Goal: Transaction & Acquisition: Purchase product/service

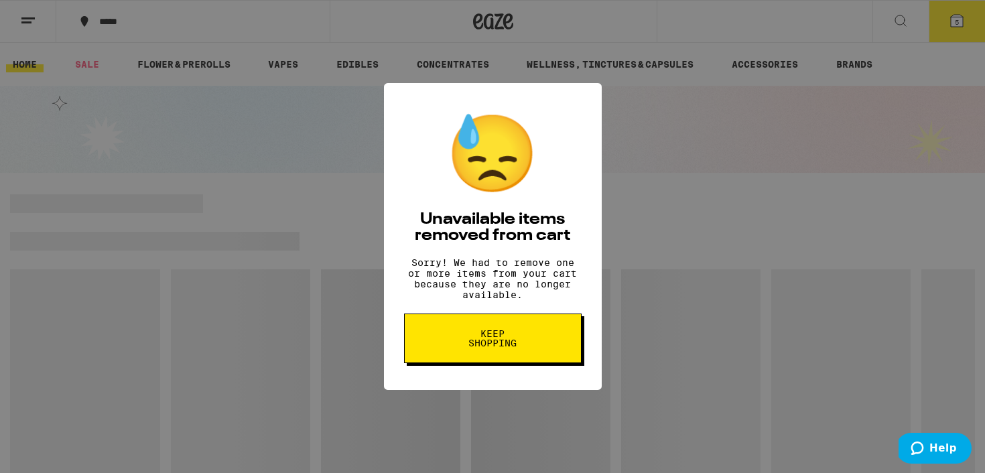
click at [521, 341] on span "Keep Shopping" at bounding box center [492, 338] width 69 height 19
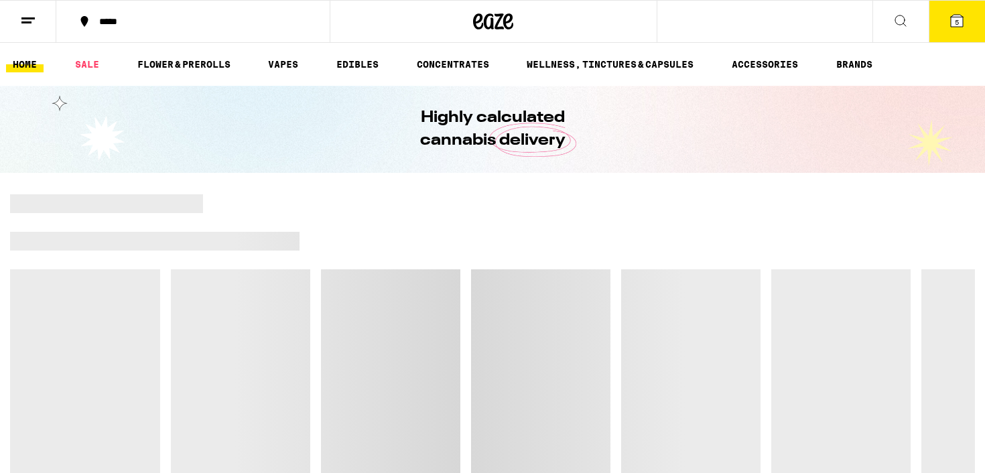
click at [973, 12] on button "5" at bounding box center [957, 22] width 56 height 42
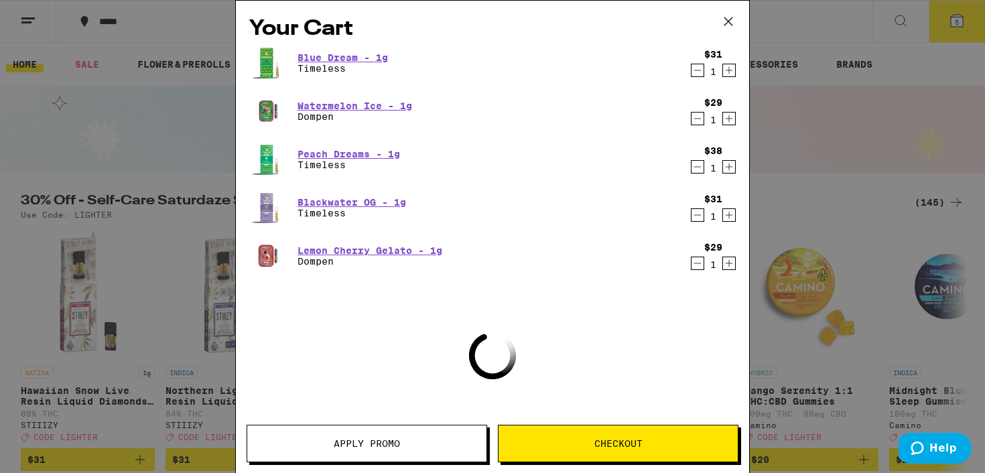
click at [699, 69] on icon "Decrement" at bounding box center [698, 70] width 12 height 16
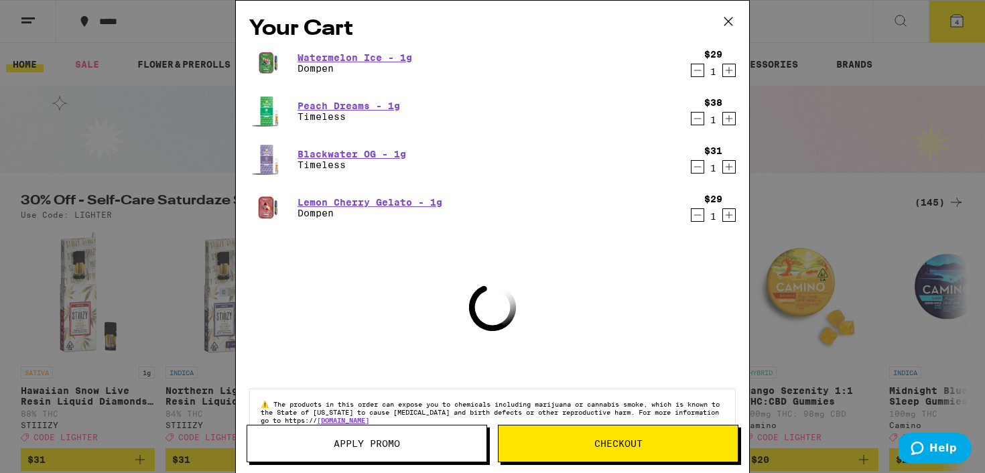
click at [699, 69] on icon "Decrement" at bounding box center [698, 70] width 12 height 16
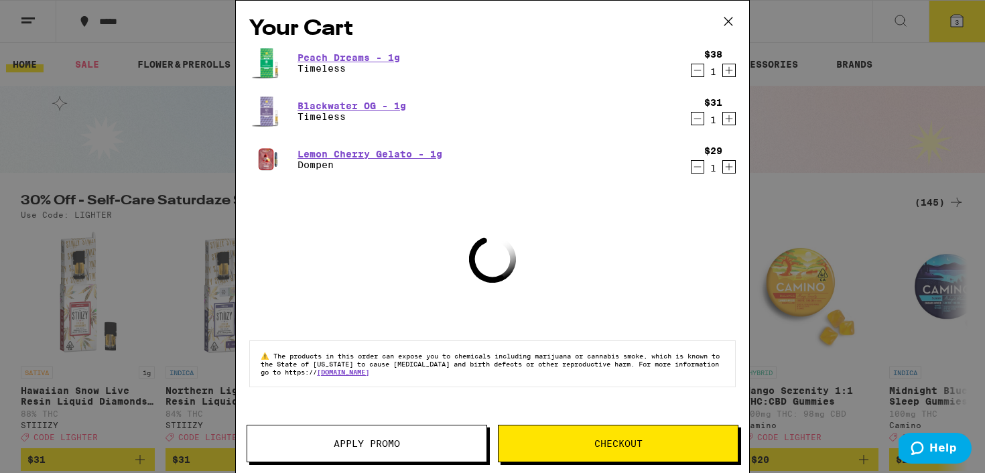
click at [699, 69] on icon "Decrement" at bounding box center [698, 70] width 12 height 16
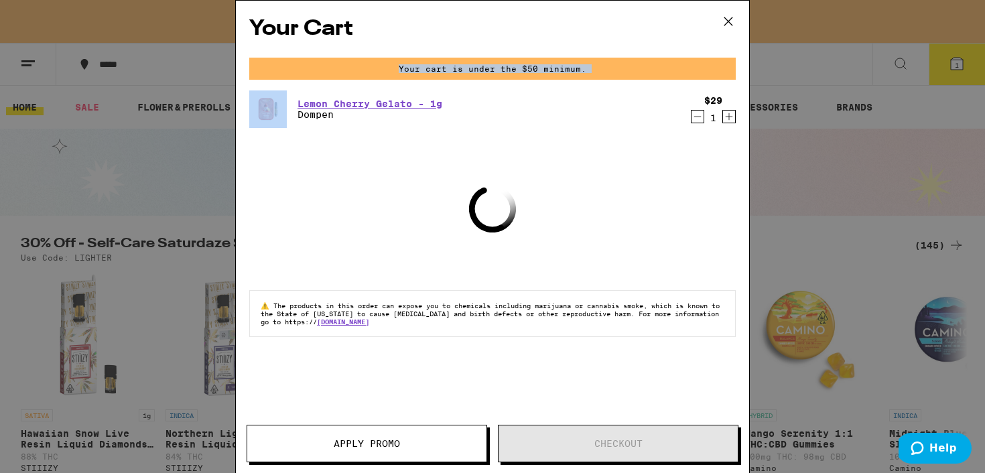
click at [699, 69] on div "Your cart is under the $50 minimum." at bounding box center [492, 69] width 487 height 22
click at [696, 116] on icon "Decrement" at bounding box center [698, 117] width 12 height 16
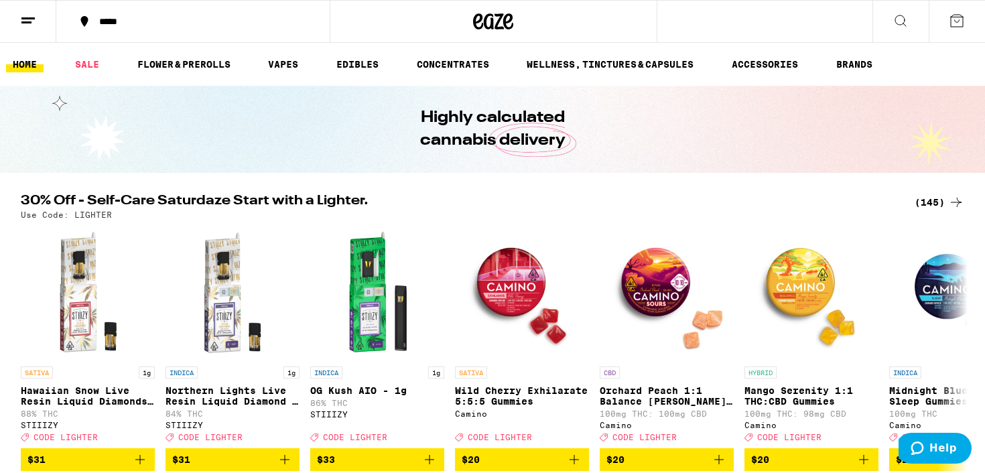
click at [939, 200] on div "(145)" at bounding box center [940, 202] width 50 height 16
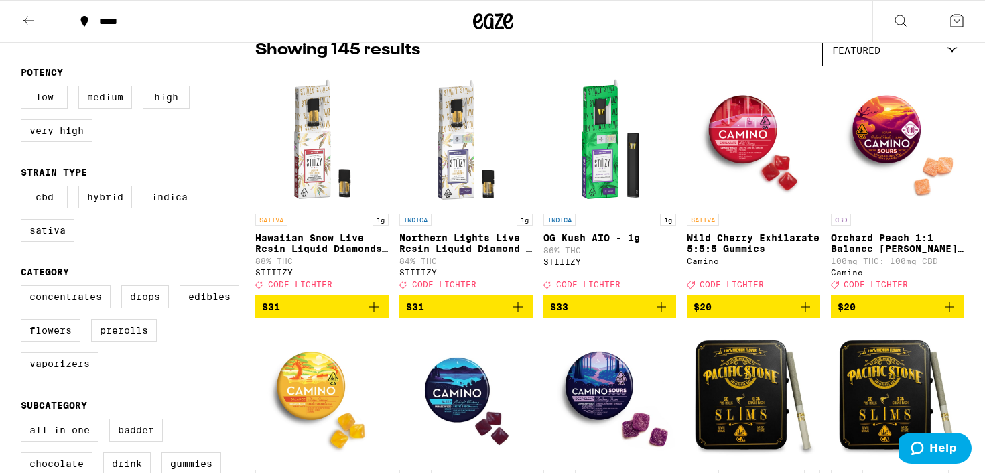
scroll to position [121, 0]
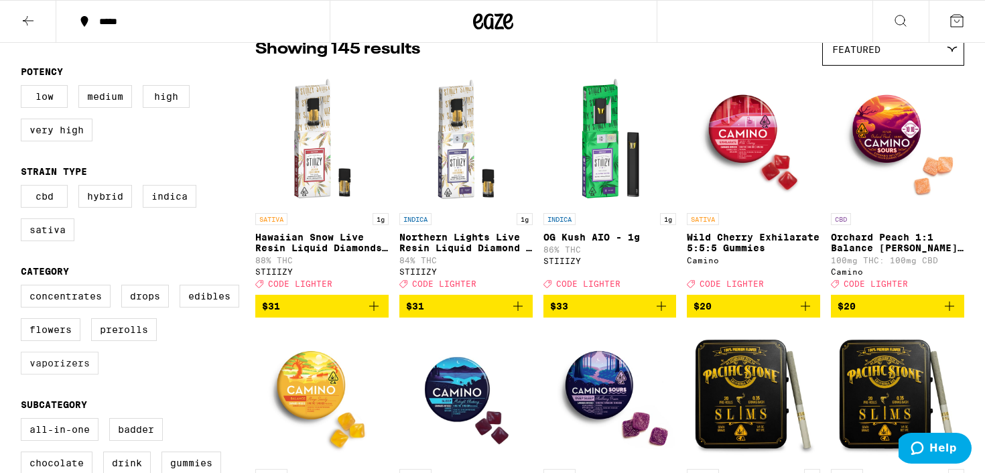
click at [62, 375] on label "Vaporizers" at bounding box center [60, 363] width 78 height 23
click at [24, 288] on input "Vaporizers" at bounding box center [23, 287] width 1 height 1
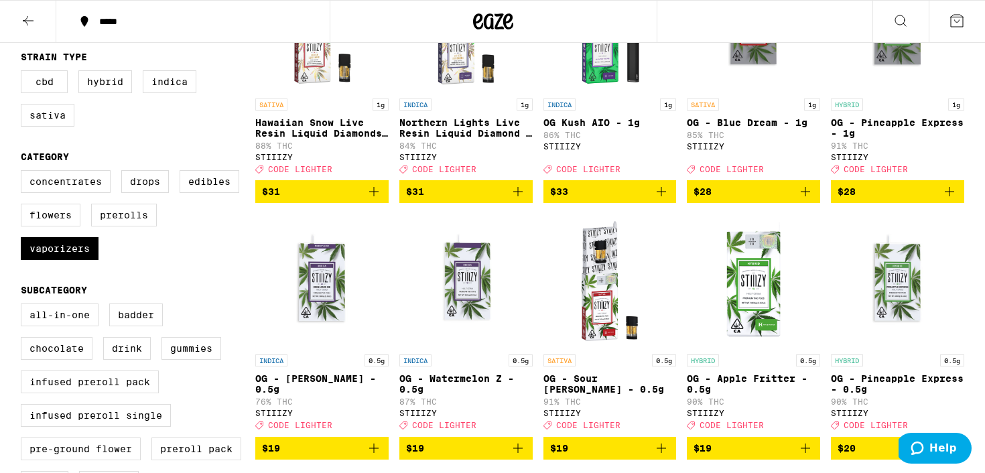
scroll to position [241, 0]
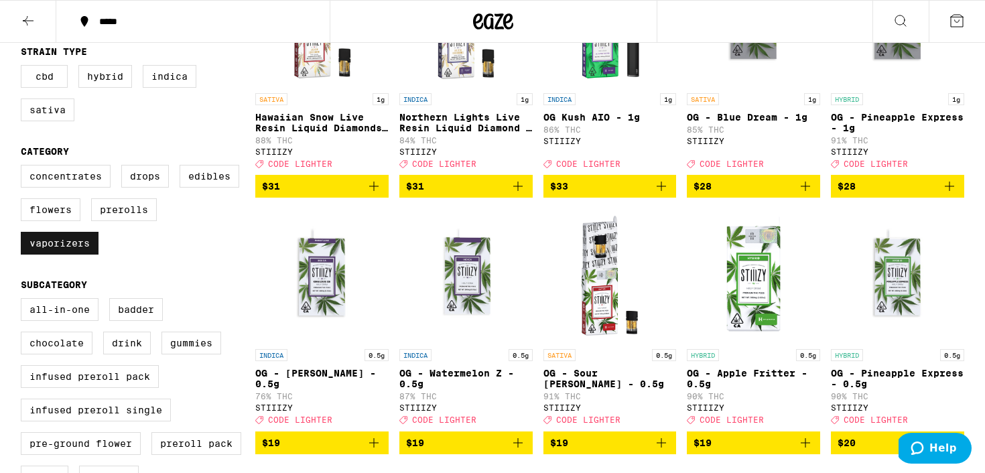
click at [77, 255] on label "Vaporizers" at bounding box center [60, 243] width 78 height 23
click at [24, 168] on input "Vaporizers" at bounding box center [23, 167] width 1 height 1
checkbox input "false"
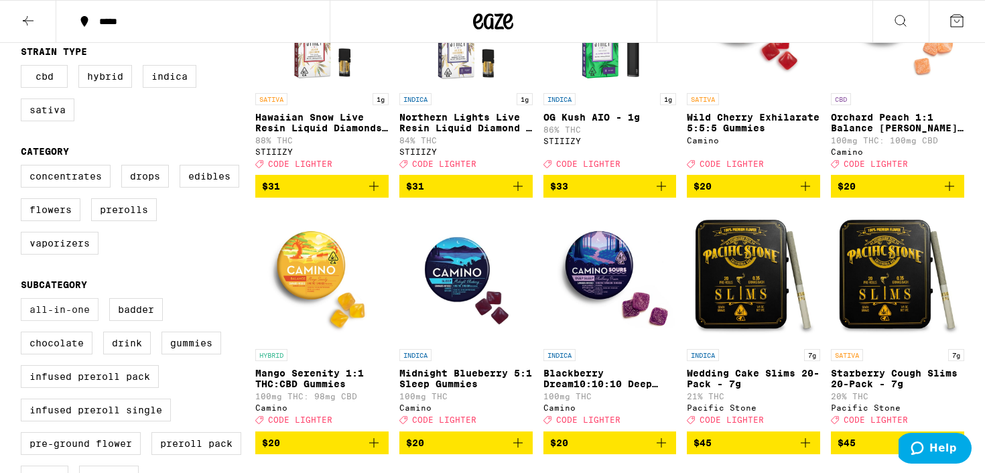
click at [59, 321] on label "All-In-One" at bounding box center [60, 309] width 78 height 23
click at [24, 301] on input "All-In-One" at bounding box center [23, 300] width 1 height 1
checkbox input "true"
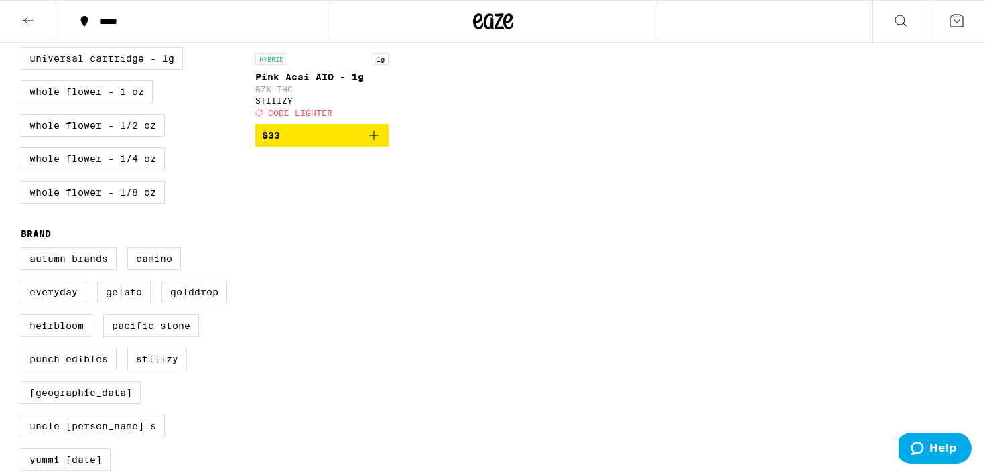
scroll to position [804, 0]
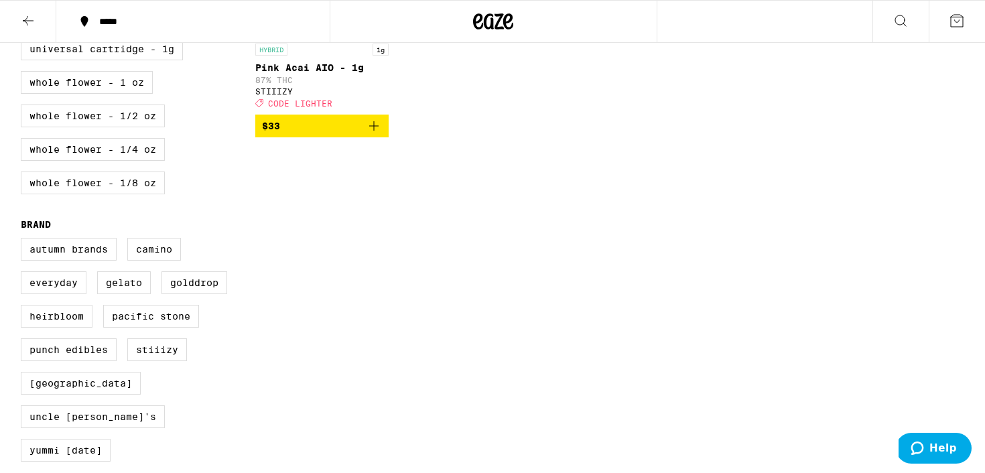
click at [21, 473] on input "submit" at bounding box center [21, 473] width 1 height 1
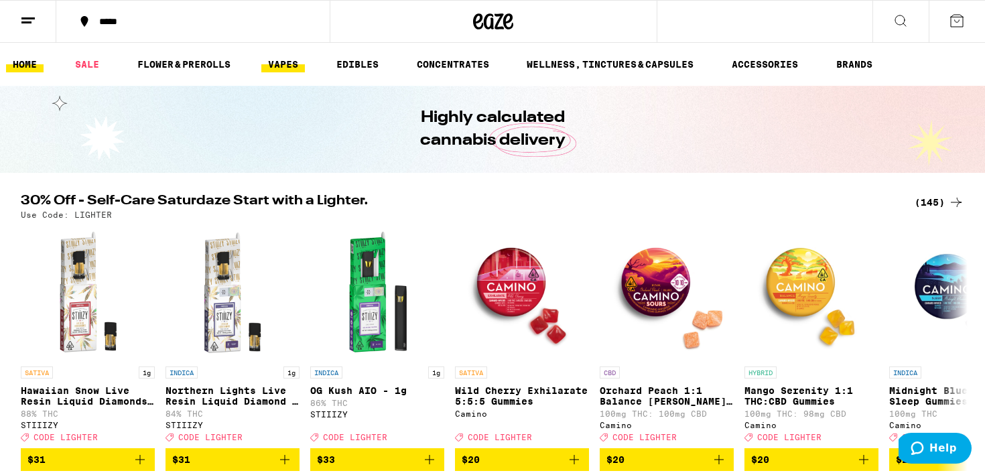
click at [294, 69] on link "VAPES" at bounding box center [283, 64] width 44 height 16
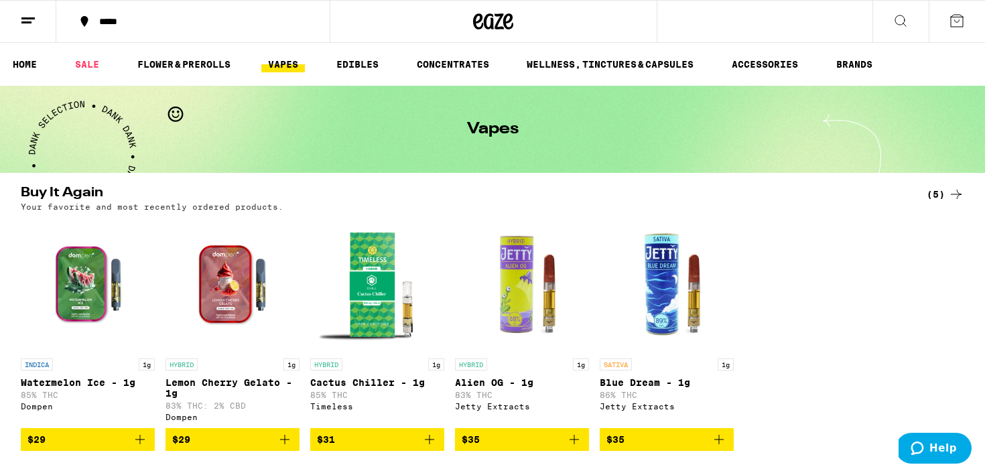
click at [902, 19] on icon at bounding box center [901, 21] width 16 height 16
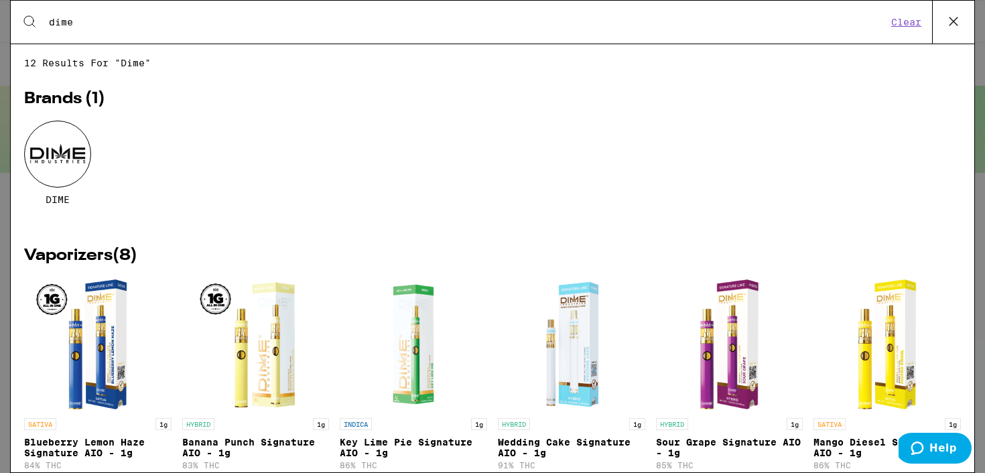
type input "dime"
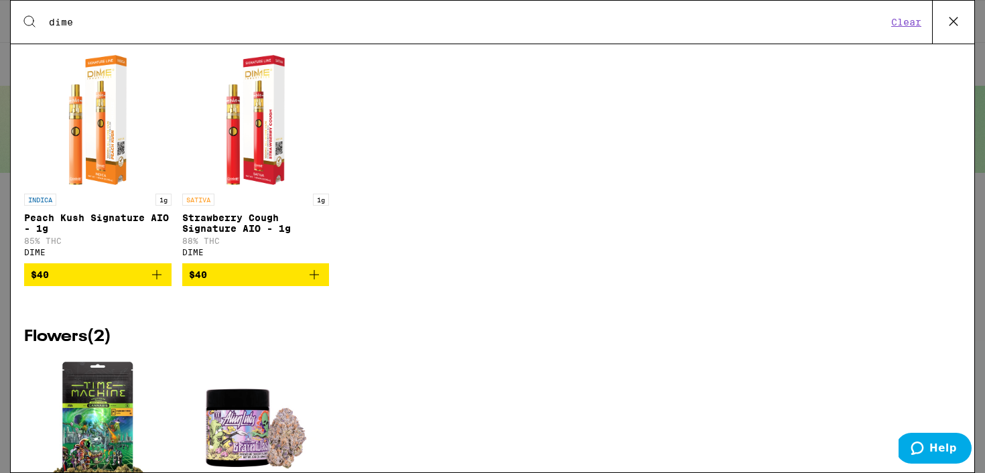
scroll to position [493, 0]
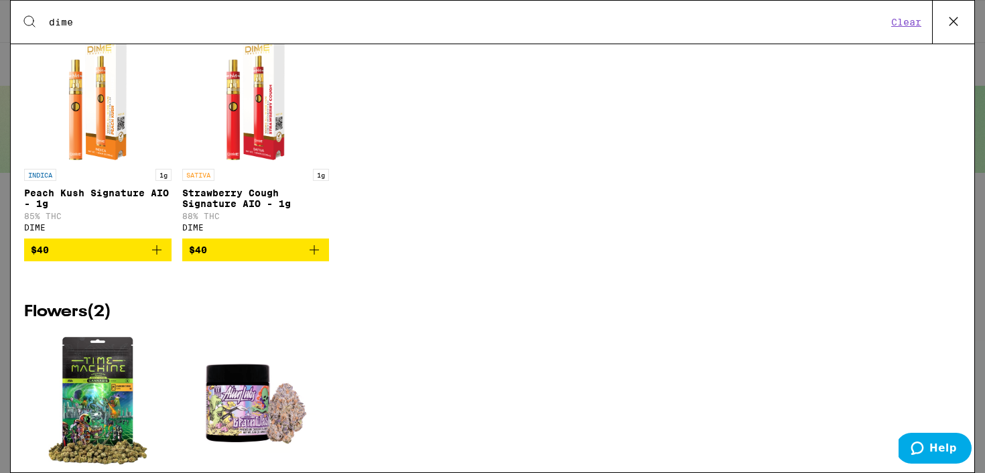
click at [160, 258] on icon "Add to bag" at bounding box center [157, 250] width 16 height 16
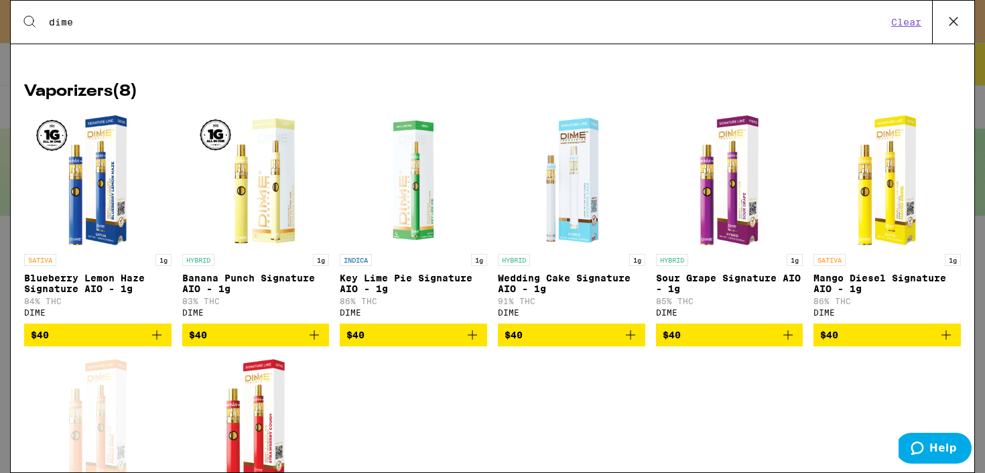
scroll to position [163, 0]
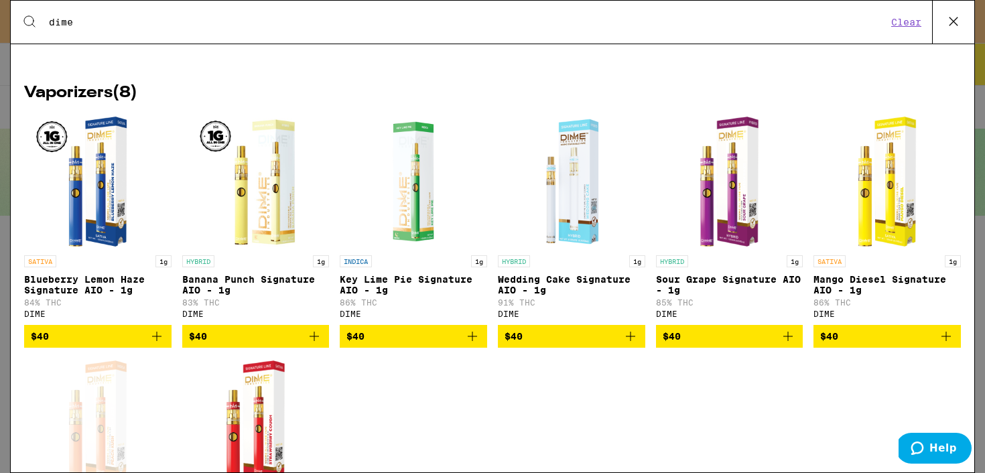
click at [313, 345] on icon "Add to bag" at bounding box center [314, 336] width 16 height 16
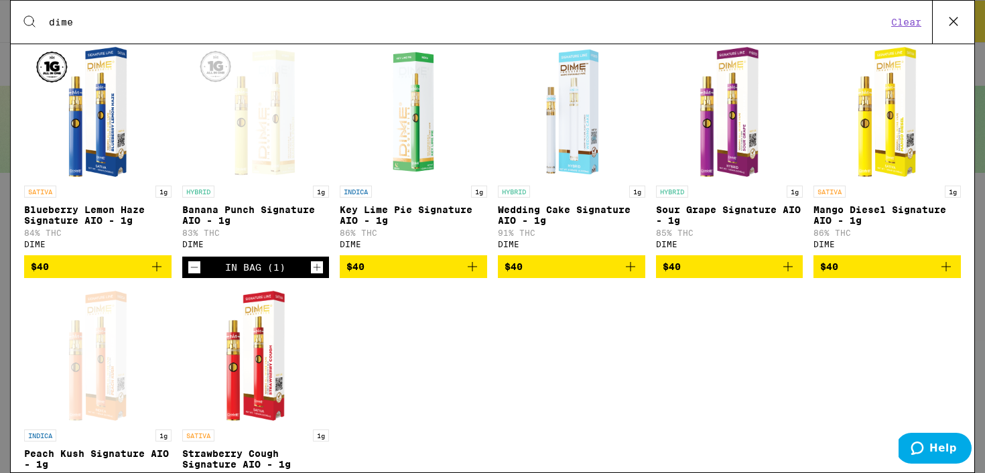
scroll to position [194, 0]
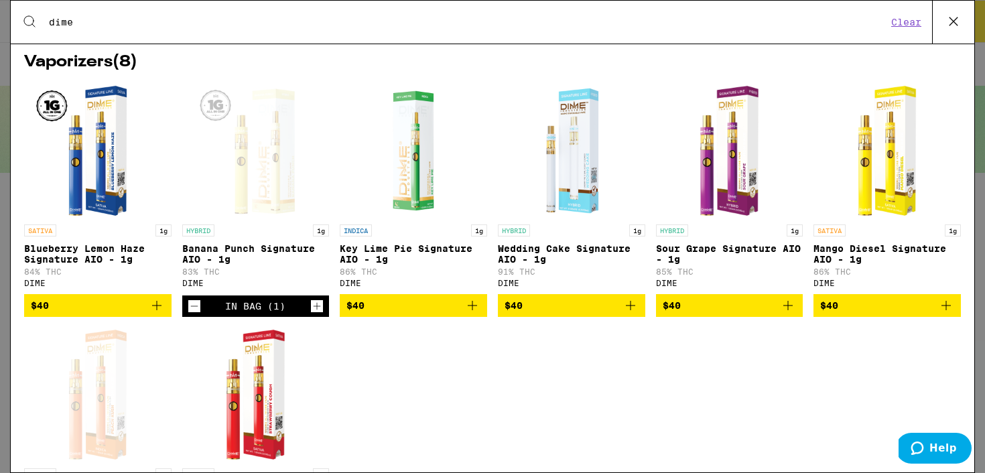
click at [957, 317] on button "$40" at bounding box center [887, 305] width 147 height 23
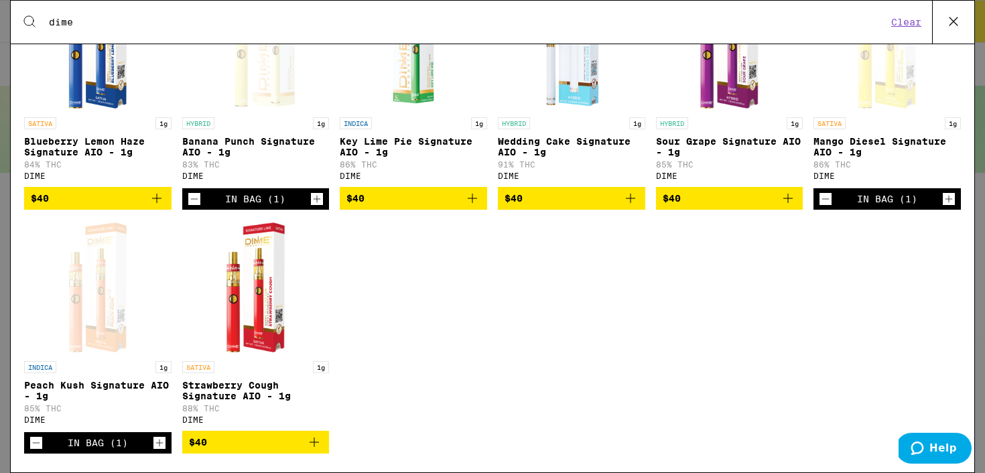
scroll to position [0, 0]
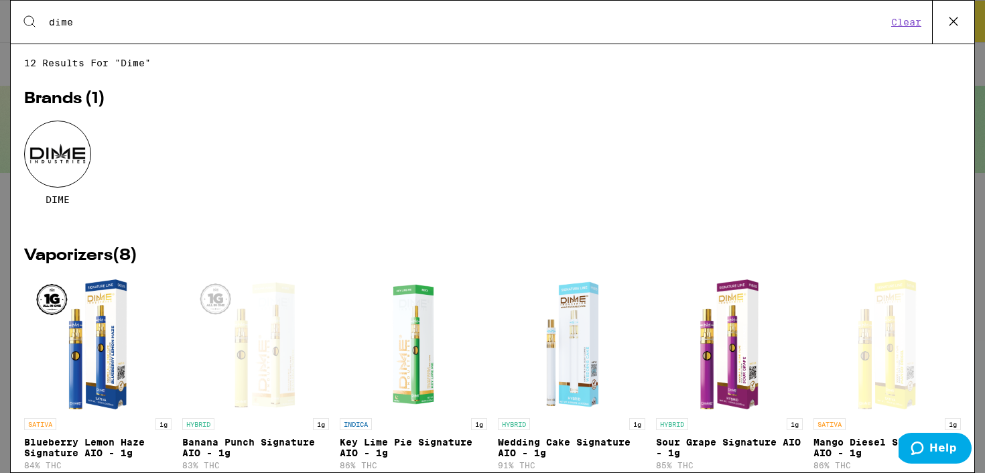
click at [951, 22] on icon at bounding box center [954, 21] width 20 height 20
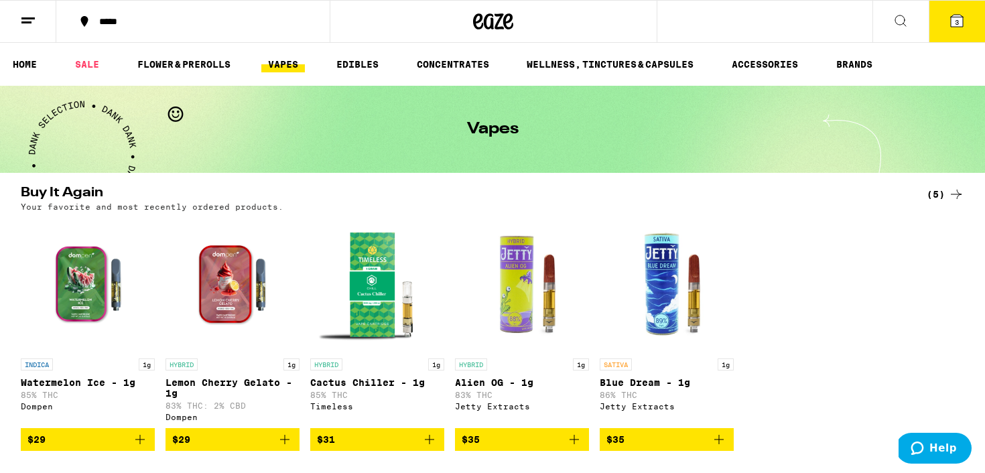
click at [887, 22] on button at bounding box center [901, 22] width 56 height 42
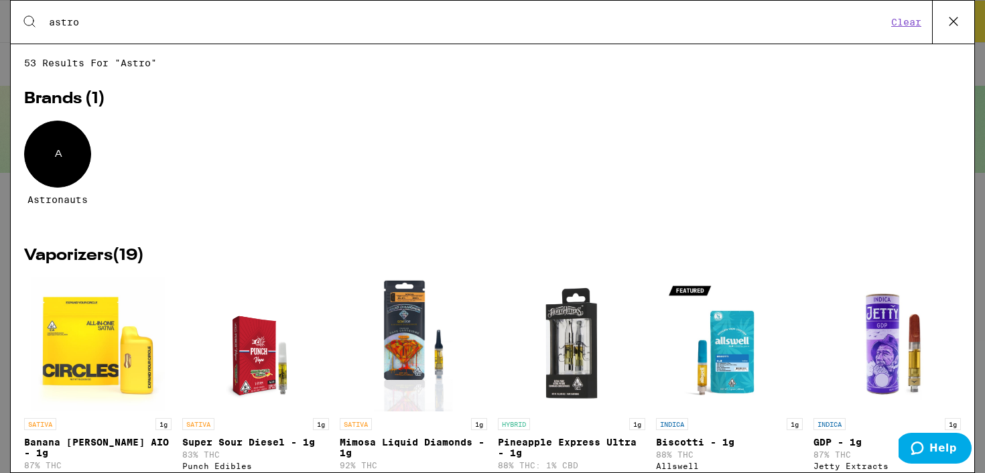
type input "astro"
click at [74, 180] on div "A" at bounding box center [57, 154] width 67 height 67
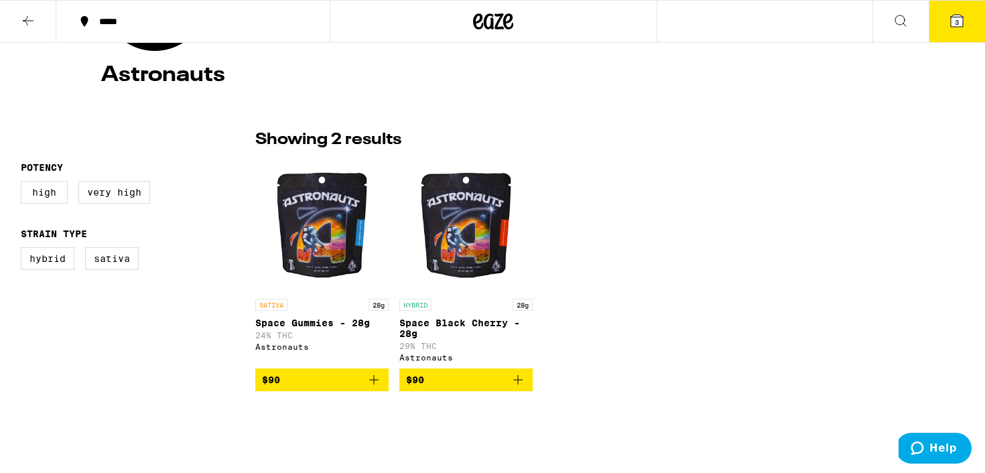
scroll to position [259, 0]
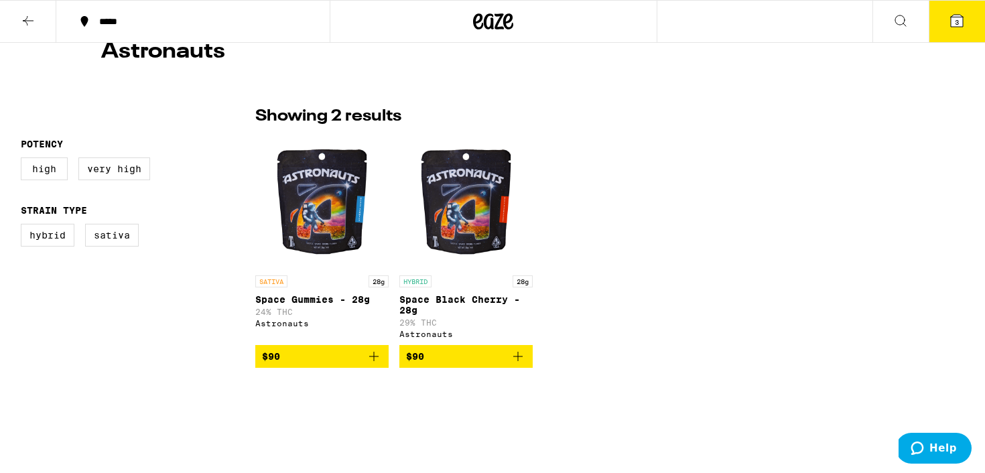
click at [958, 18] on span "3" at bounding box center [957, 22] width 4 height 8
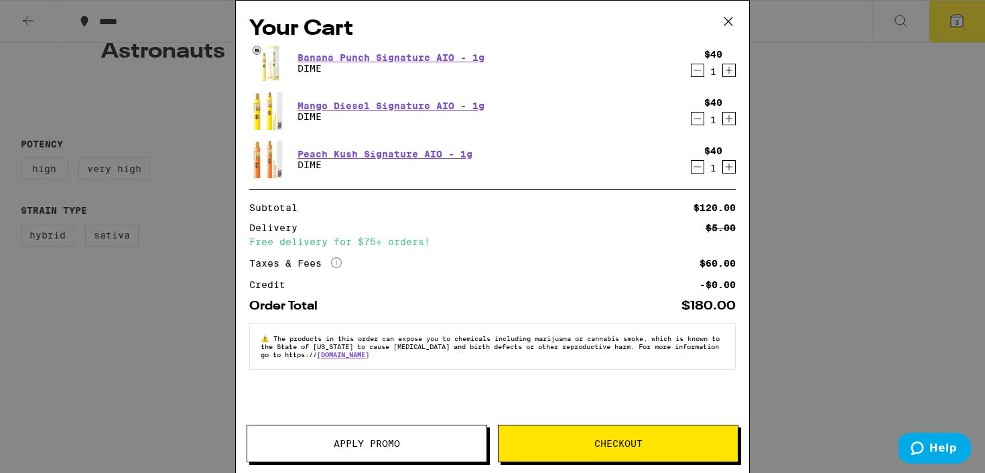
click at [626, 440] on span "Checkout" at bounding box center [619, 443] width 48 height 9
